Goal: Task Accomplishment & Management: Manage account settings

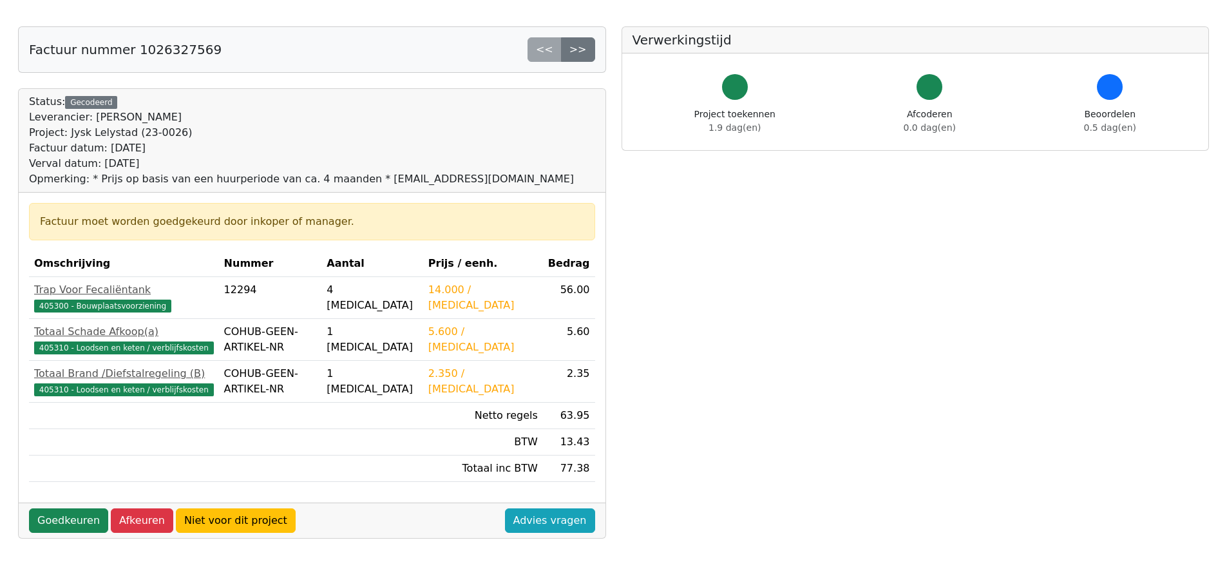
scroll to position [129, 0]
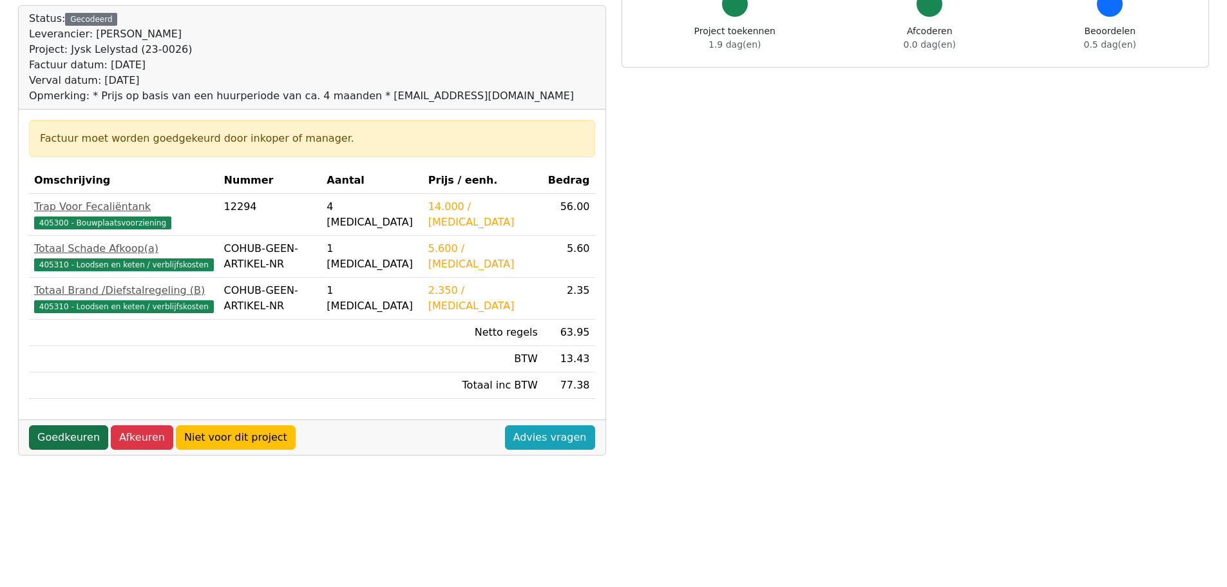
click at [52, 437] on link "Goedkeuren" at bounding box center [68, 437] width 79 height 24
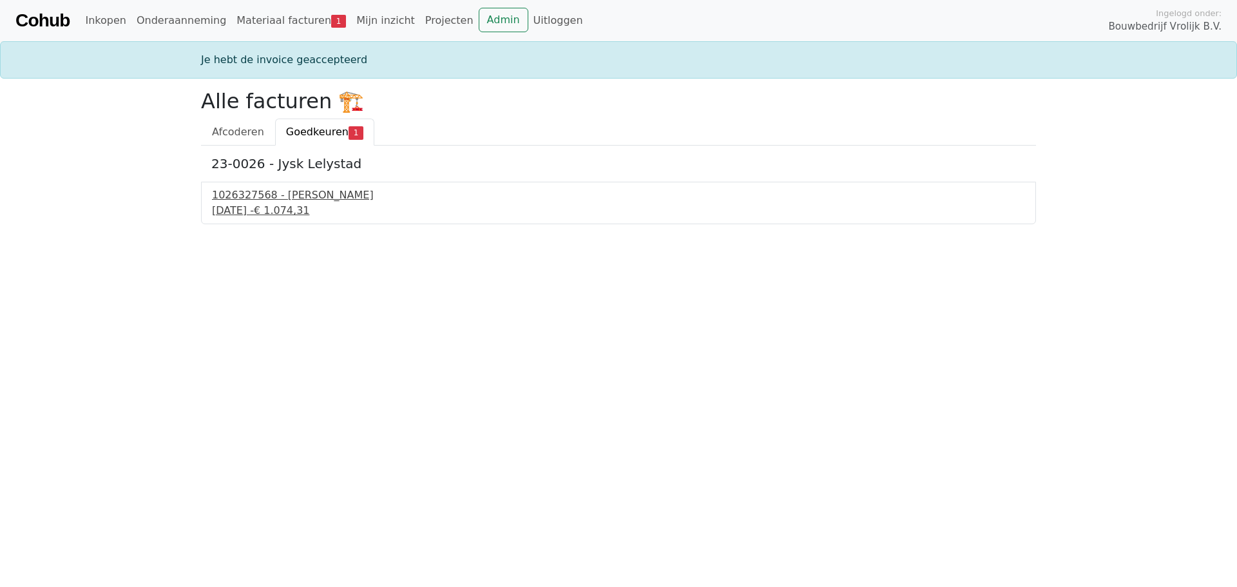
click at [291, 201] on div "1026327568 - [PERSON_NAME]" at bounding box center [618, 194] width 813 height 15
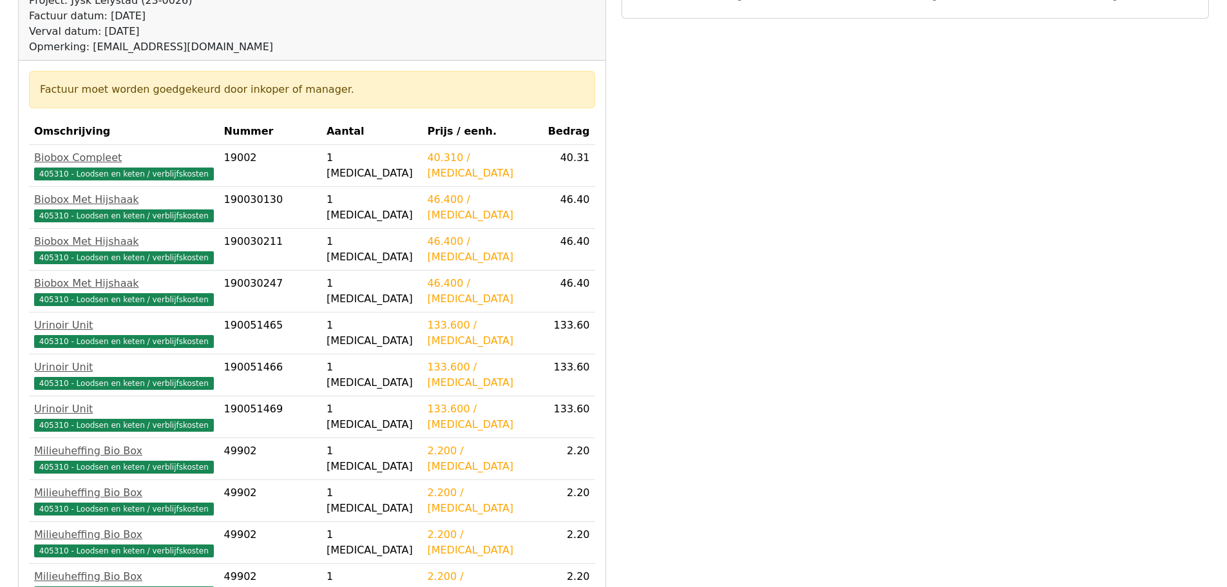
scroll to position [193, 0]
